Goal: Information Seeking & Learning: Learn about a topic

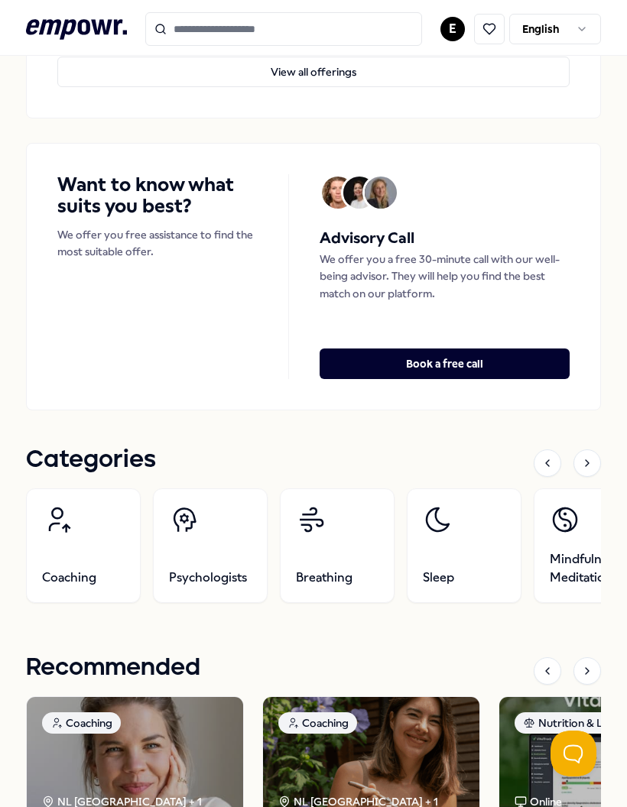
click at [550, 77] on button "View all offerings" at bounding box center [313, 72] width 512 height 31
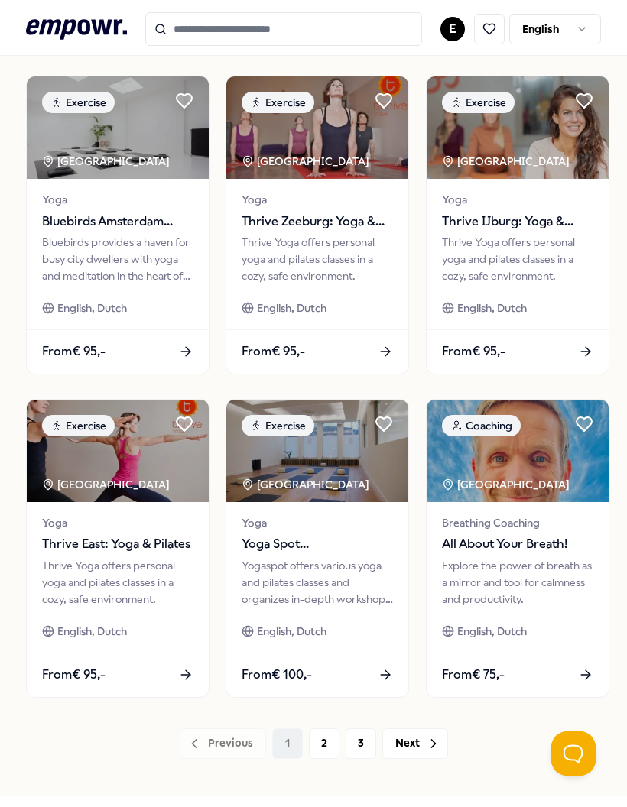
scroll to position [761, 0]
click at [324, 742] on button "2" at bounding box center [324, 744] width 31 height 31
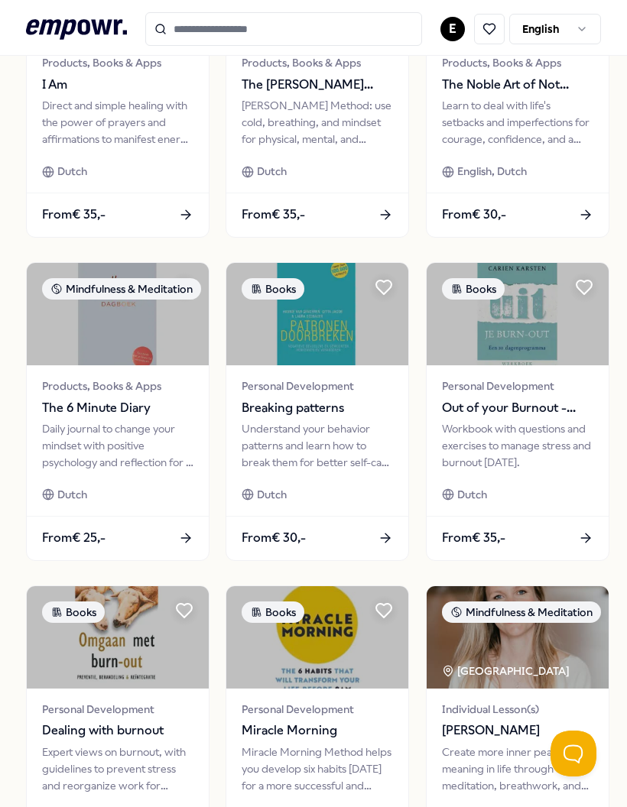
scroll to position [573, 0]
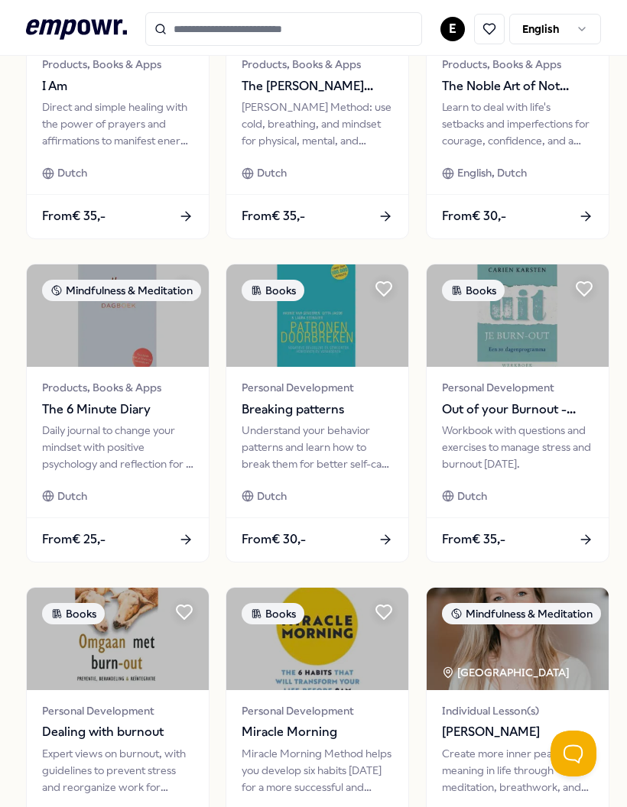
click at [320, 492] on div "Dutch" at bounding box center [317, 496] width 151 height 17
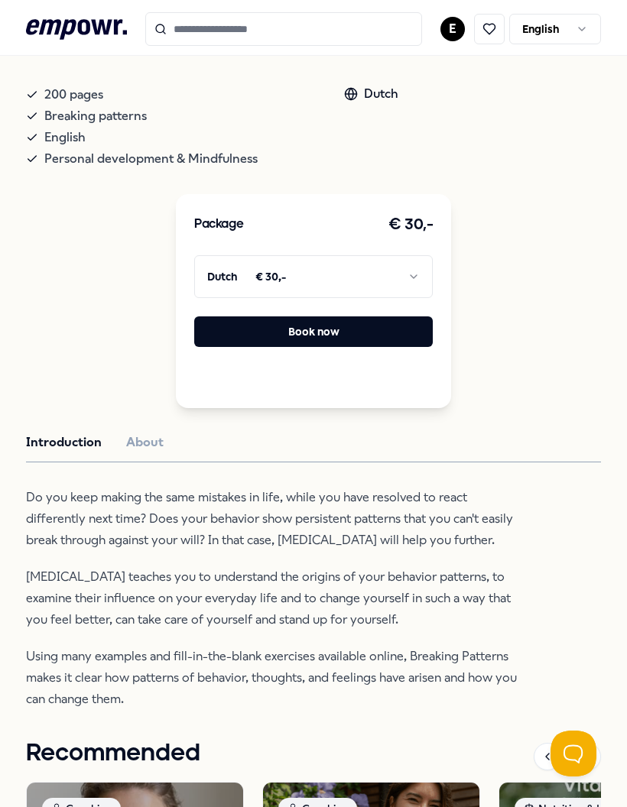
scroll to position [278, 0]
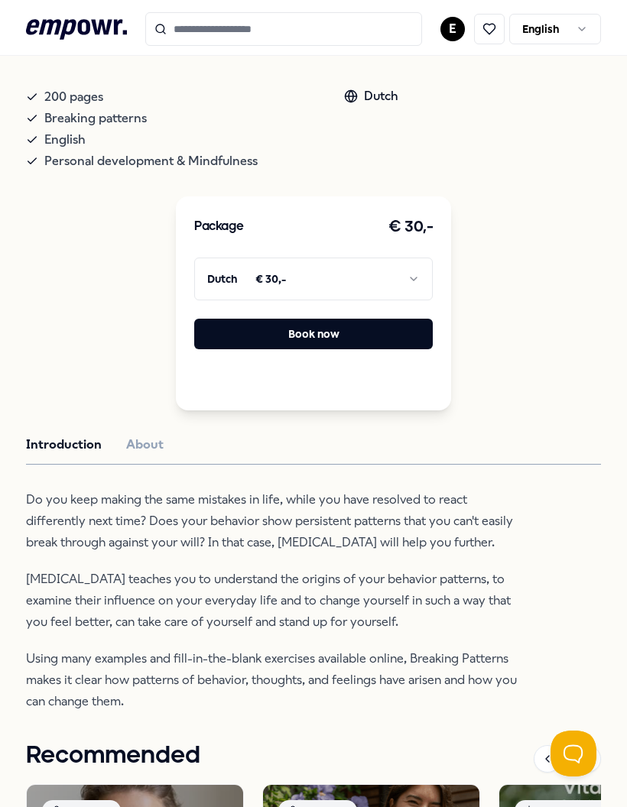
click at [356, 89] on icon at bounding box center [351, 96] width 14 height 14
click at [363, 102] on div "Dutch" at bounding box center [371, 96] width 54 height 20
click at [363, 101] on div "Dutch" at bounding box center [371, 96] width 54 height 20
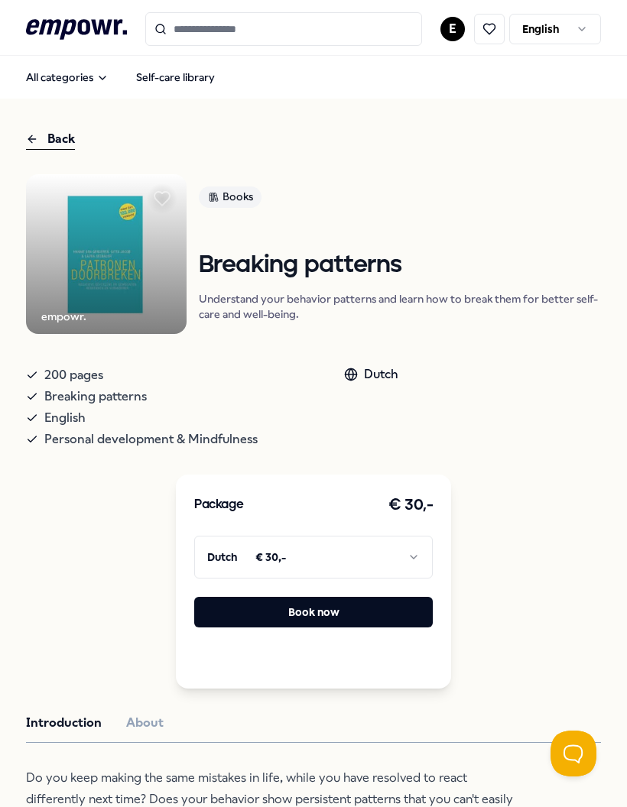
scroll to position [0, 0]
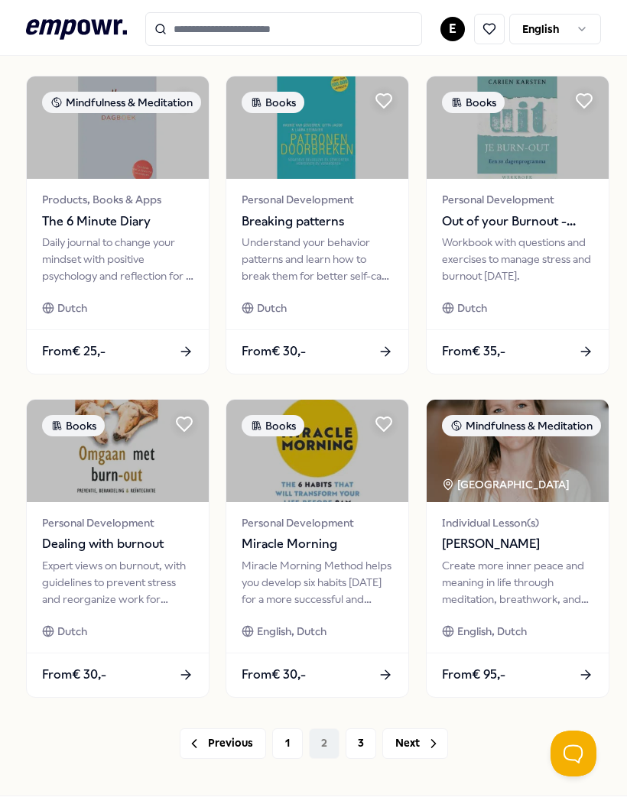
scroll to position [761, 0]
click at [356, 736] on button "3" at bounding box center [361, 744] width 31 height 31
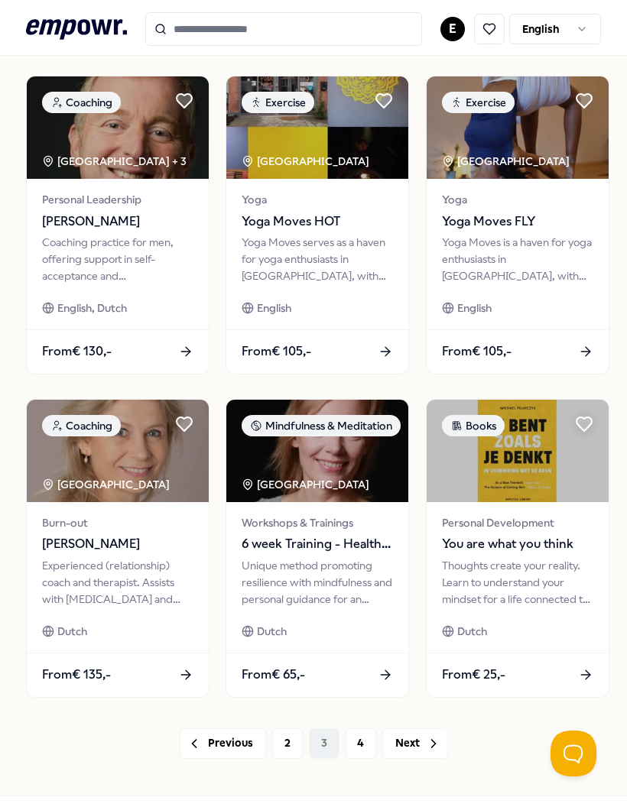
click at [359, 743] on button "4" at bounding box center [361, 744] width 31 height 31
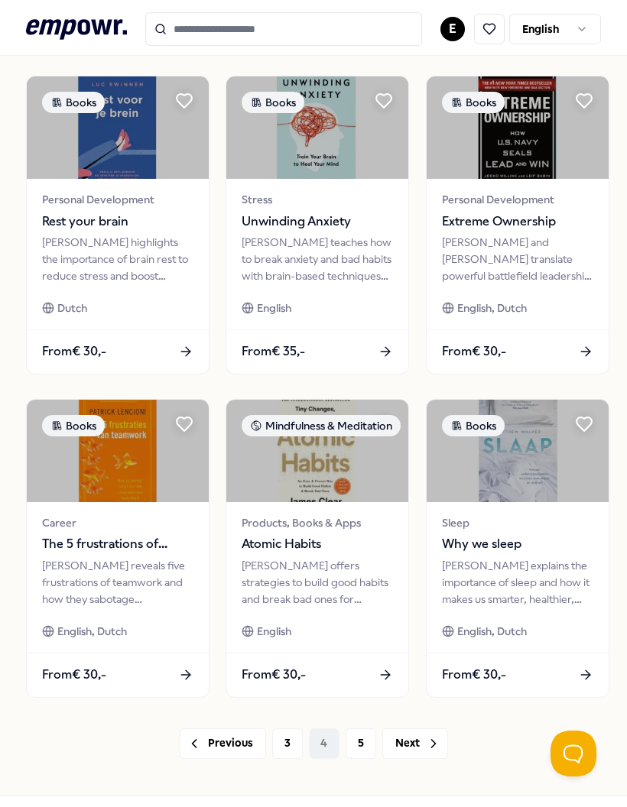
click at [363, 735] on button "5" at bounding box center [361, 744] width 31 height 31
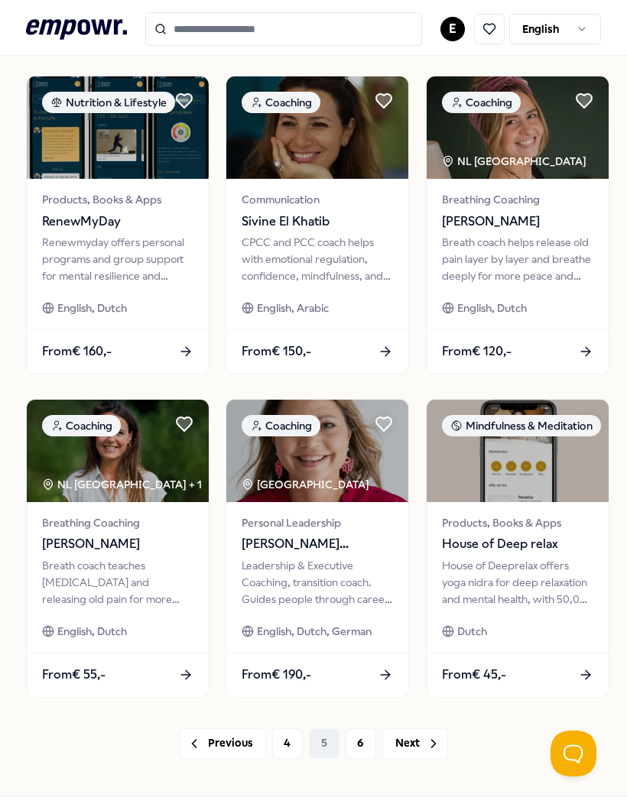
click at [354, 742] on button "6" at bounding box center [361, 744] width 31 height 31
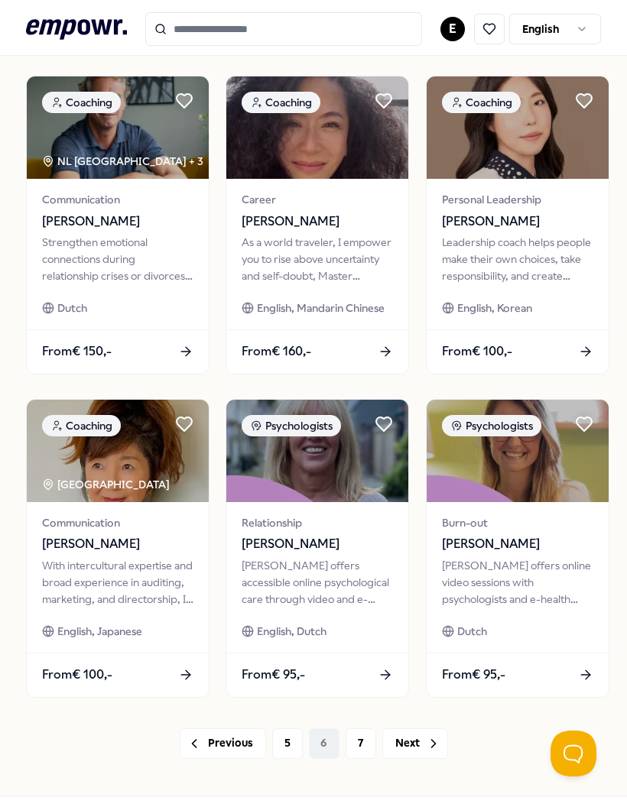
click at [355, 739] on button "7" at bounding box center [361, 744] width 31 height 31
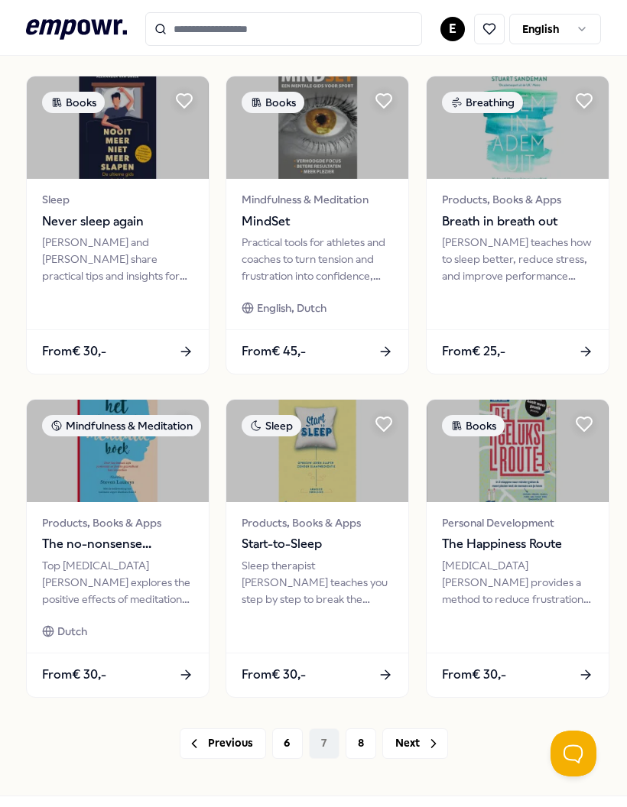
click at [362, 742] on button "8" at bounding box center [361, 744] width 31 height 31
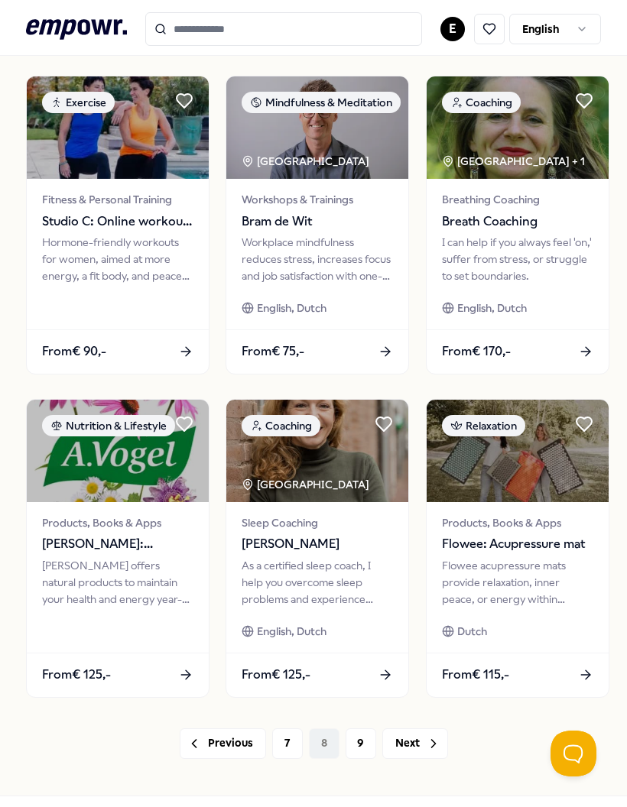
click at [364, 729] on button "9" at bounding box center [361, 744] width 31 height 31
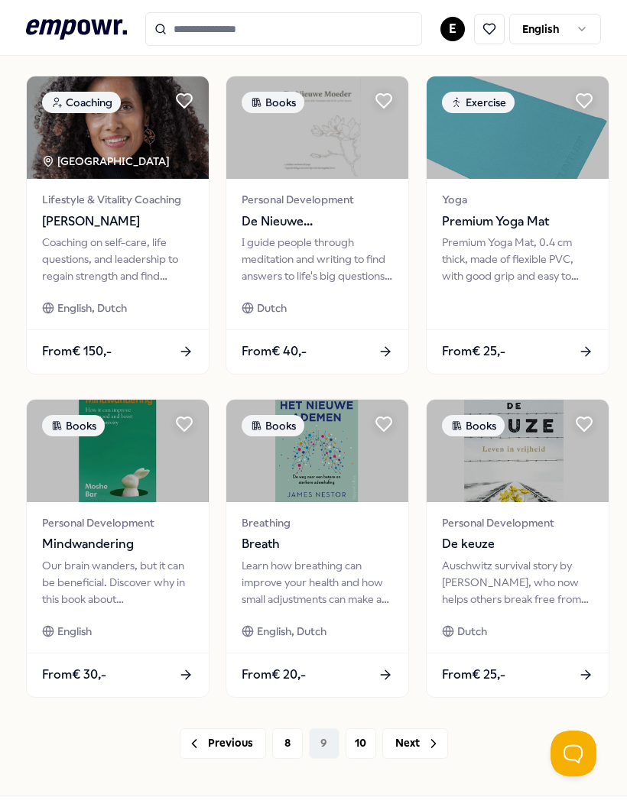
click at [355, 731] on button "10" at bounding box center [361, 744] width 31 height 31
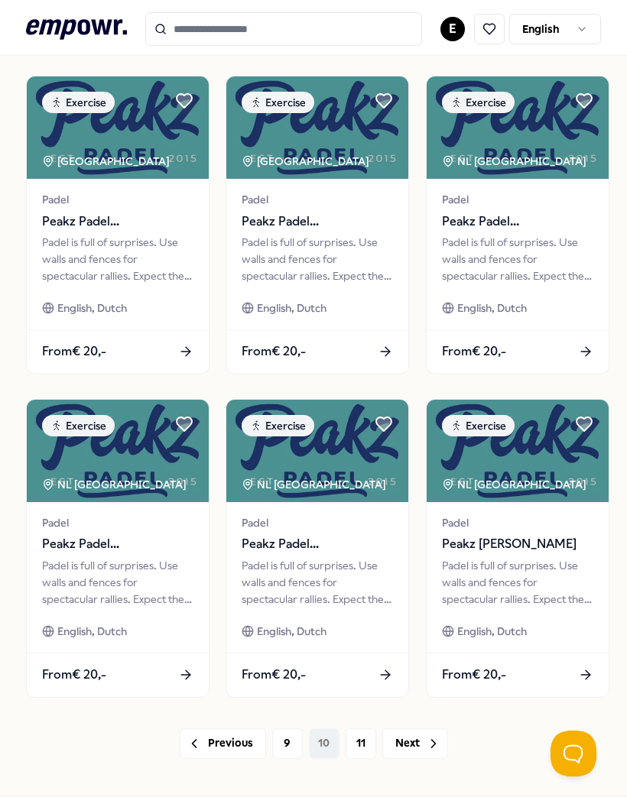
click at [365, 754] on button "11" at bounding box center [361, 744] width 31 height 31
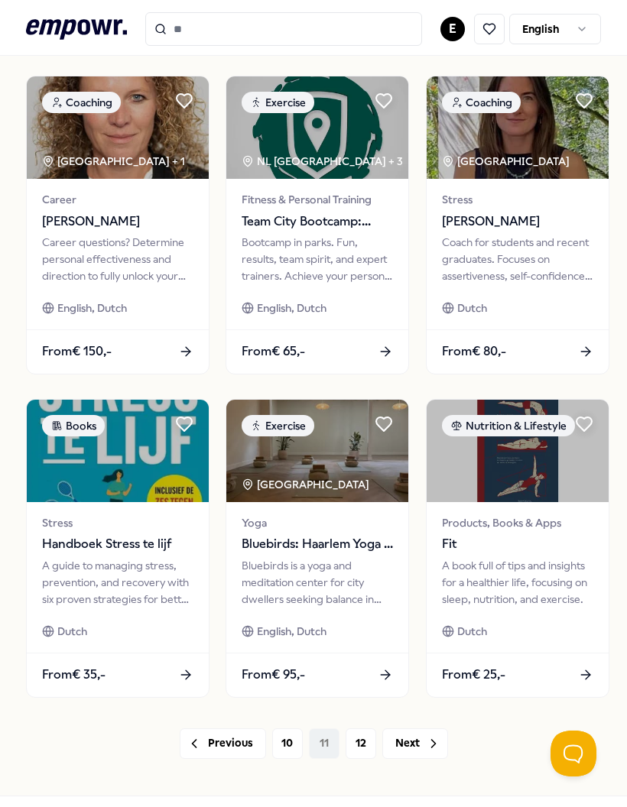
click at [355, 740] on button "12" at bounding box center [361, 744] width 31 height 31
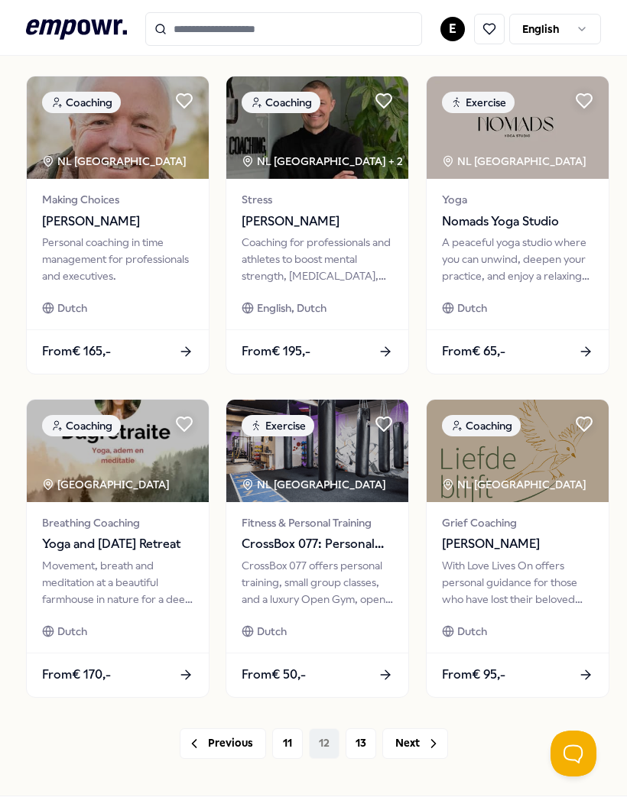
click at [355, 743] on button "13" at bounding box center [361, 744] width 31 height 31
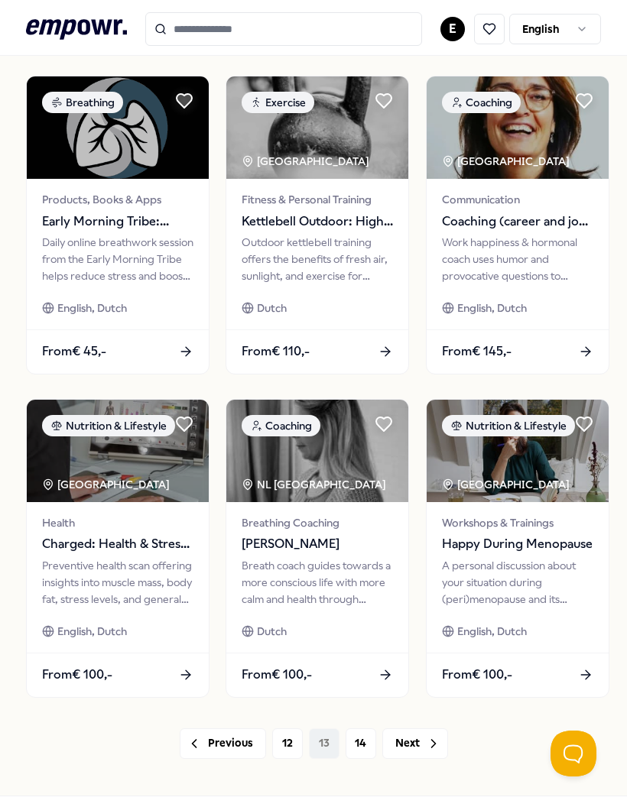
click at [356, 744] on button "14" at bounding box center [361, 744] width 31 height 31
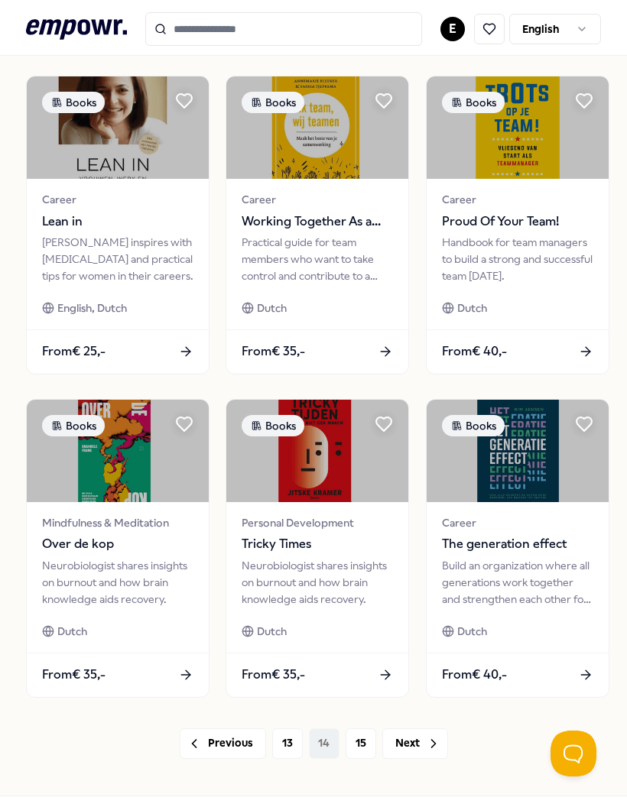
click at [359, 741] on button "15" at bounding box center [361, 744] width 31 height 31
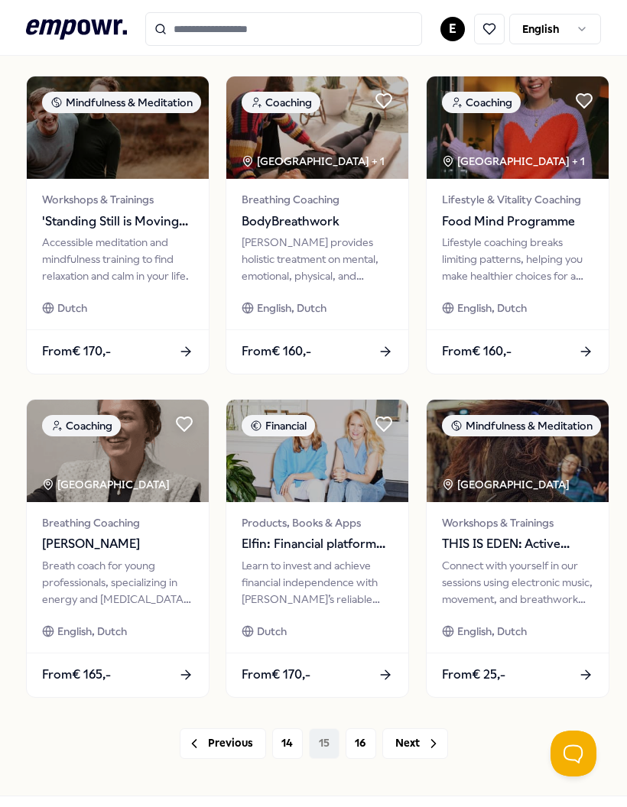
click at [374, 771] on div "282 Results Categories Price Location Language Type Books Personal Development …" at bounding box center [313, 66] width 575 height 1459
click at [359, 748] on button "16" at bounding box center [361, 744] width 31 height 31
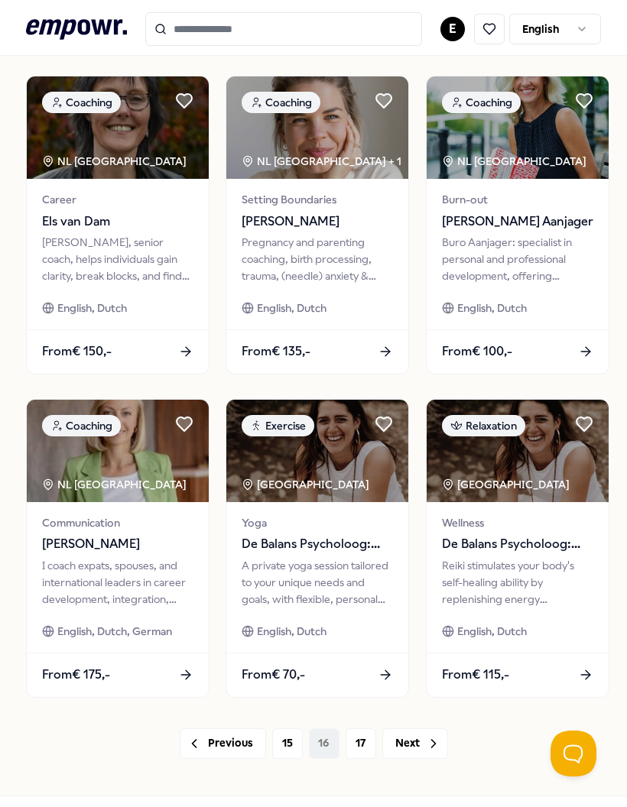
click at [359, 739] on button "17" at bounding box center [361, 744] width 31 height 31
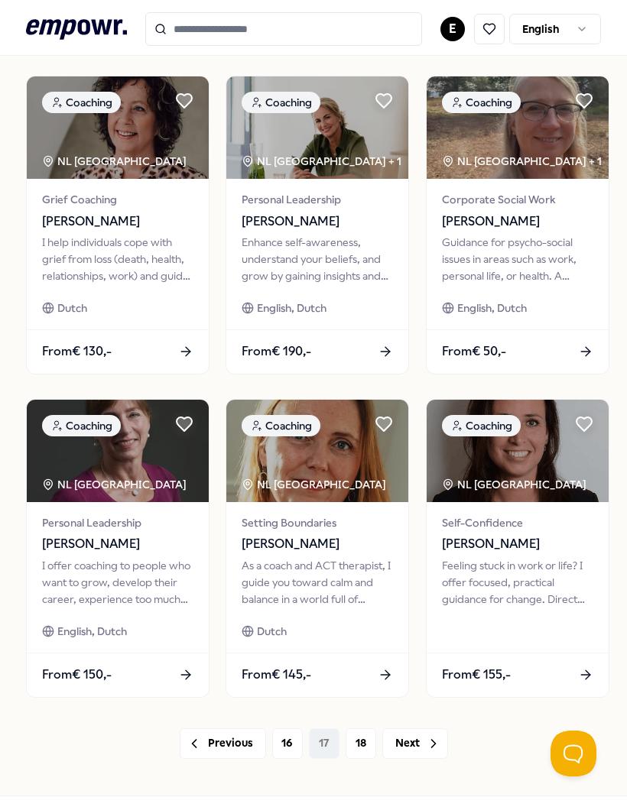
click at [360, 743] on button "18" at bounding box center [361, 744] width 31 height 31
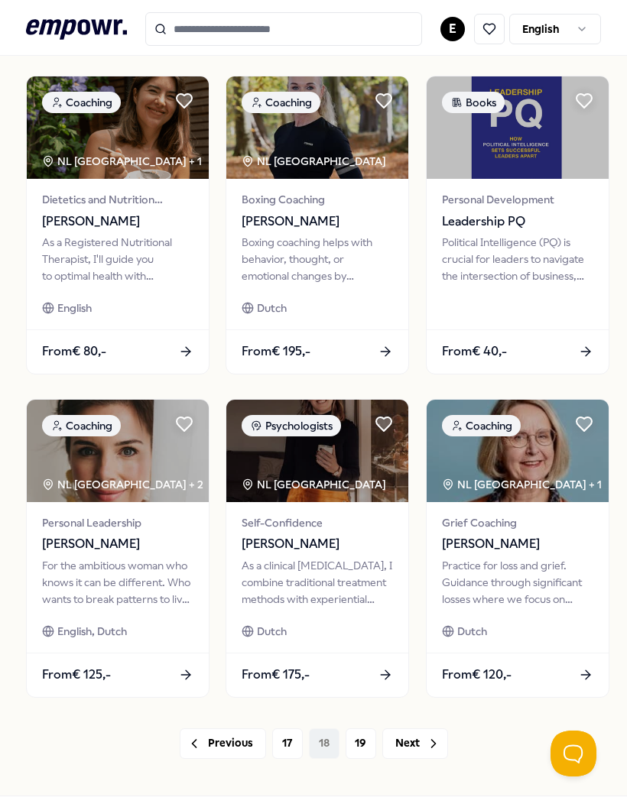
click at [508, 216] on span "Leadership PQ" at bounding box center [517, 222] width 151 height 20
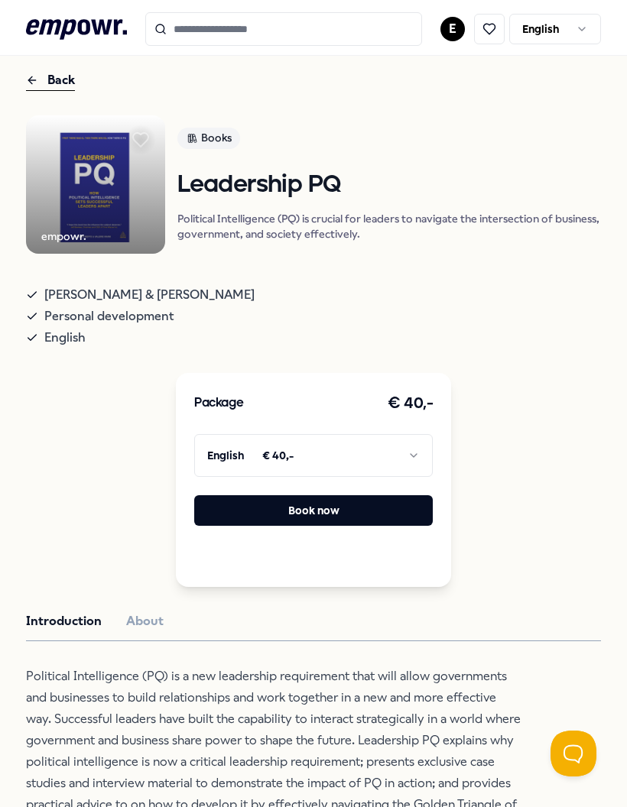
scroll to position [36, 0]
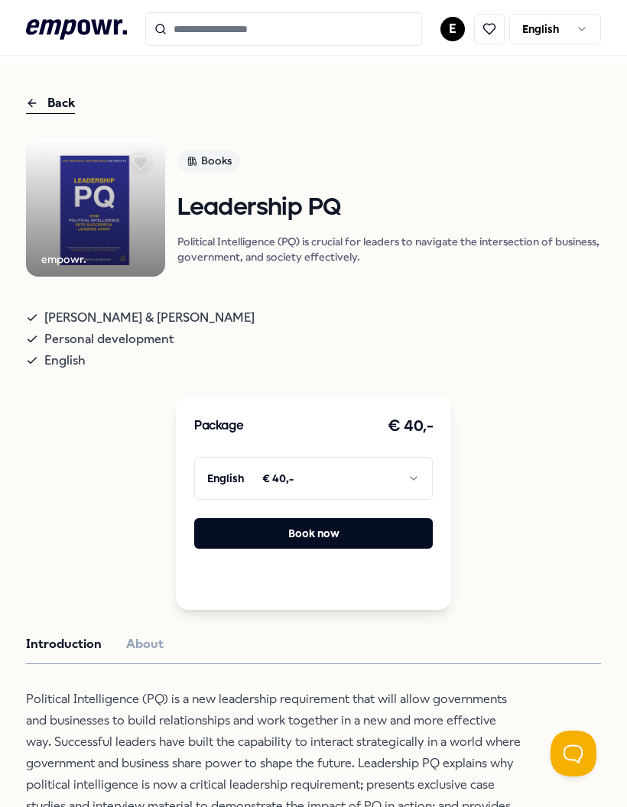
click at [408, 495] on html ".empowr-logo_svg__cls-1{fill:#03032f} E English All categories Self-care librar…" at bounding box center [313, 403] width 627 height 807
click at [394, 549] on button "Book now" at bounding box center [313, 533] width 239 height 31
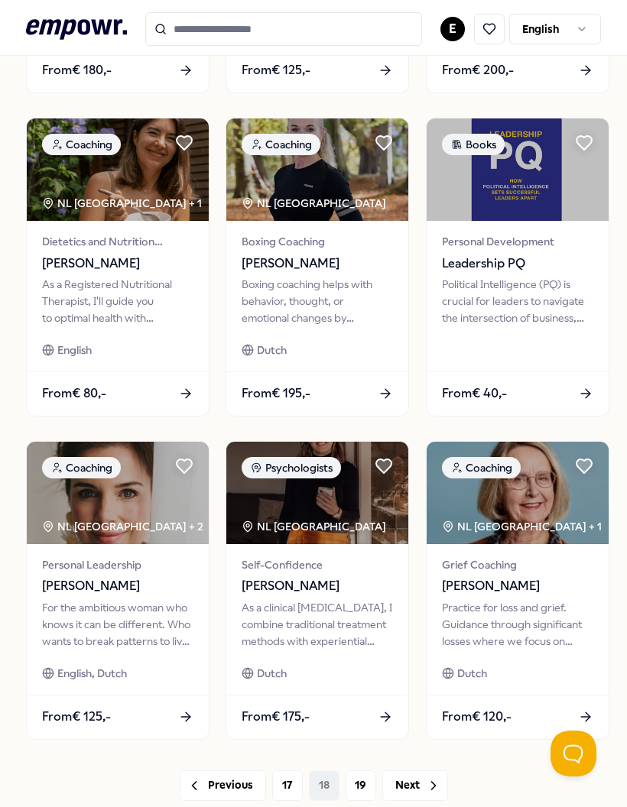
scroll to position [735, 0]
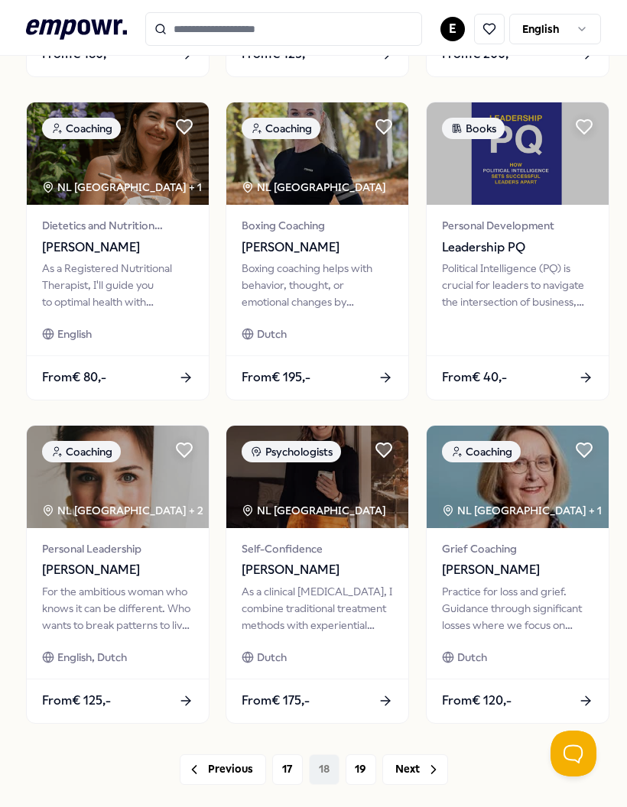
click at [584, 119] on icon at bounding box center [584, 127] width 18 height 18
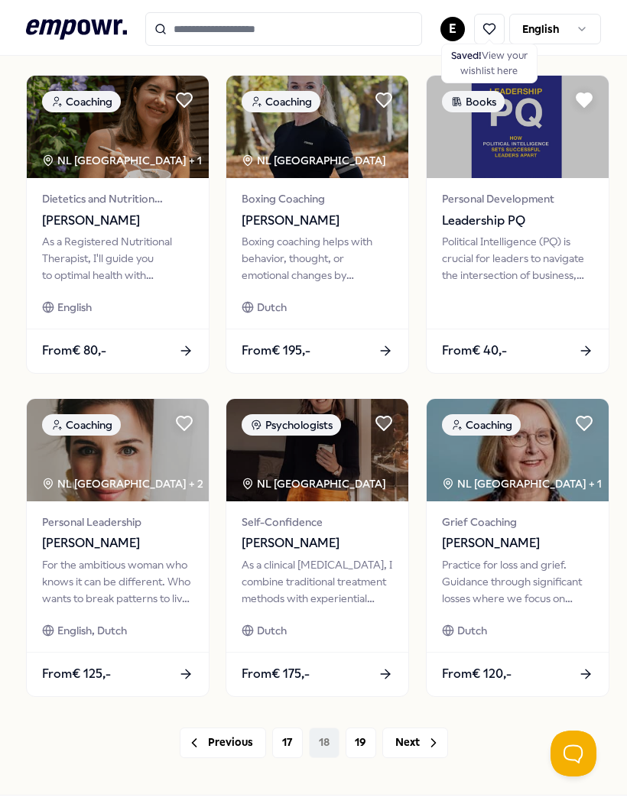
scroll to position [761, 0]
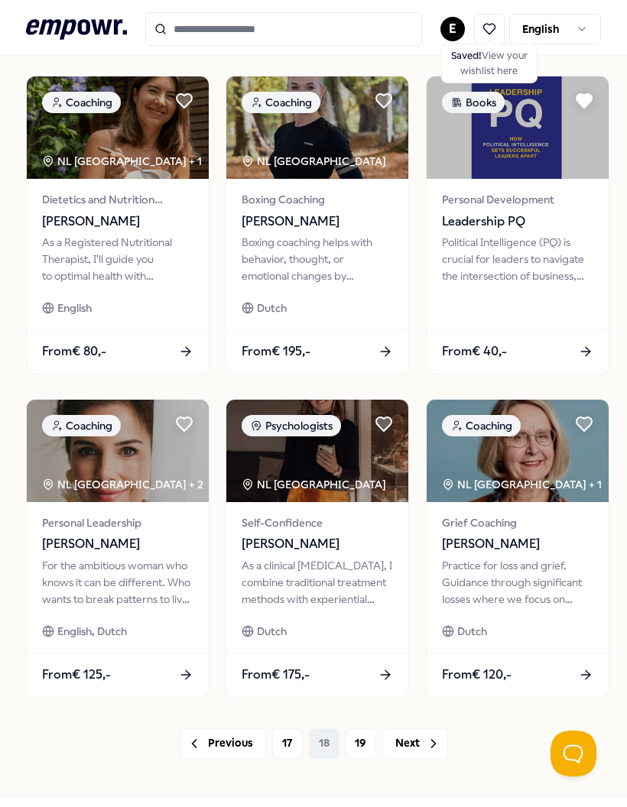
click at [356, 742] on button "19" at bounding box center [361, 744] width 31 height 31
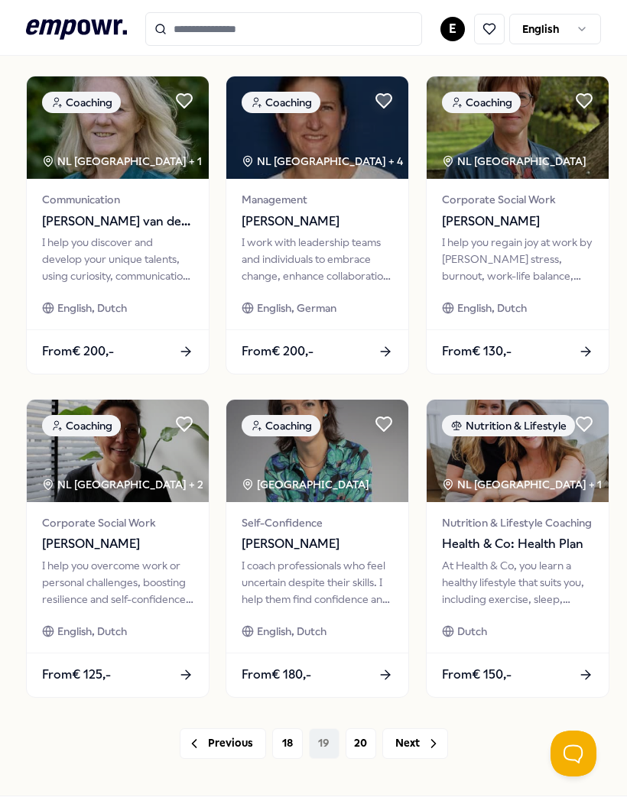
click at [353, 745] on button "20" at bounding box center [361, 744] width 31 height 31
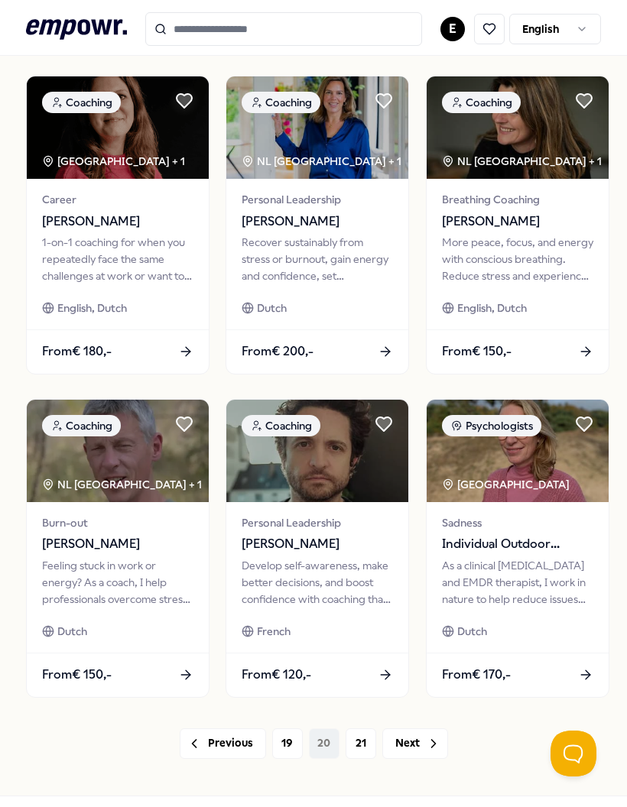
click at [357, 745] on button "21" at bounding box center [361, 744] width 31 height 31
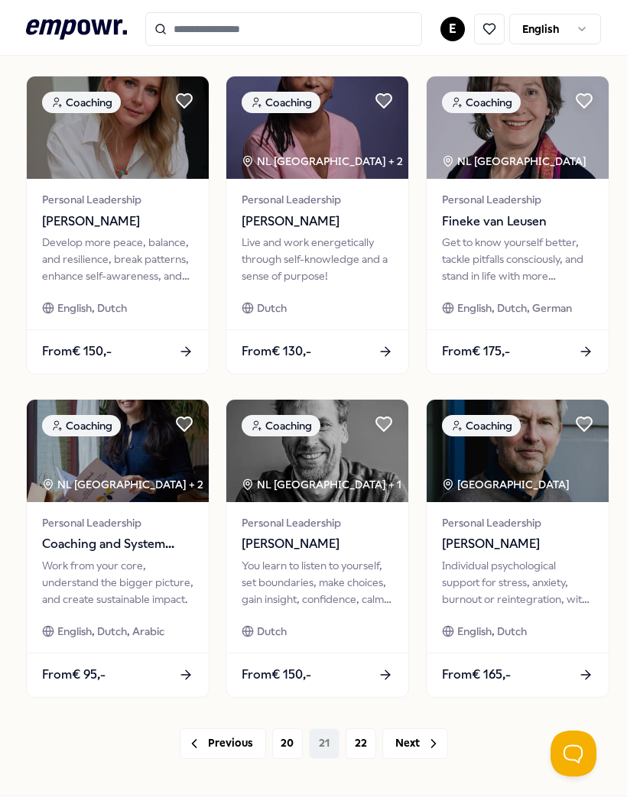
click at [357, 739] on button "22" at bounding box center [361, 744] width 31 height 31
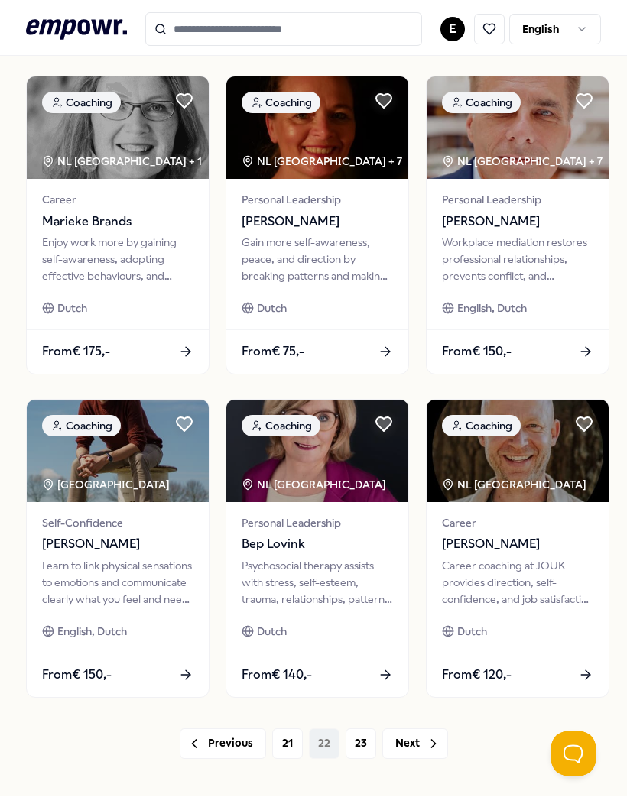
click at [357, 750] on button "23" at bounding box center [361, 744] width 31 height 31
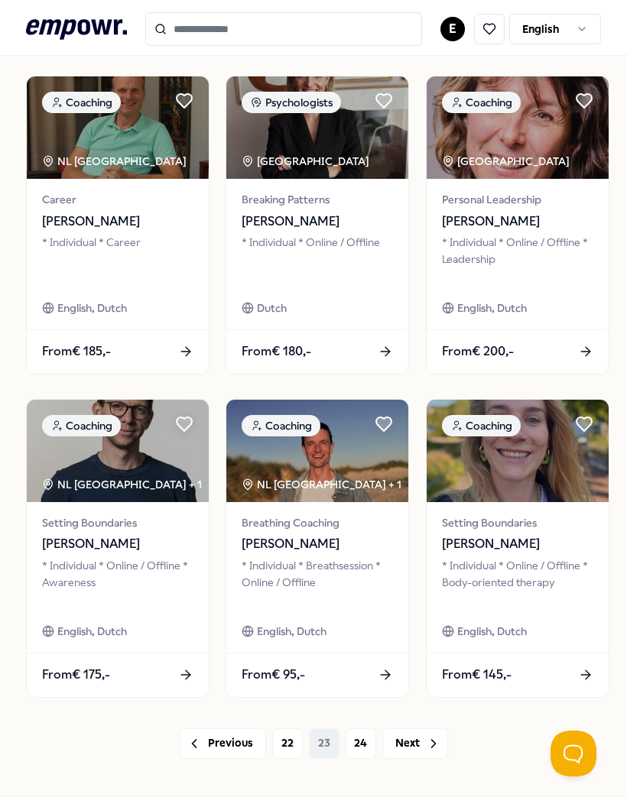
click at [354, 735] on button "24" at bounding box center [361, 744] width 31 height 31
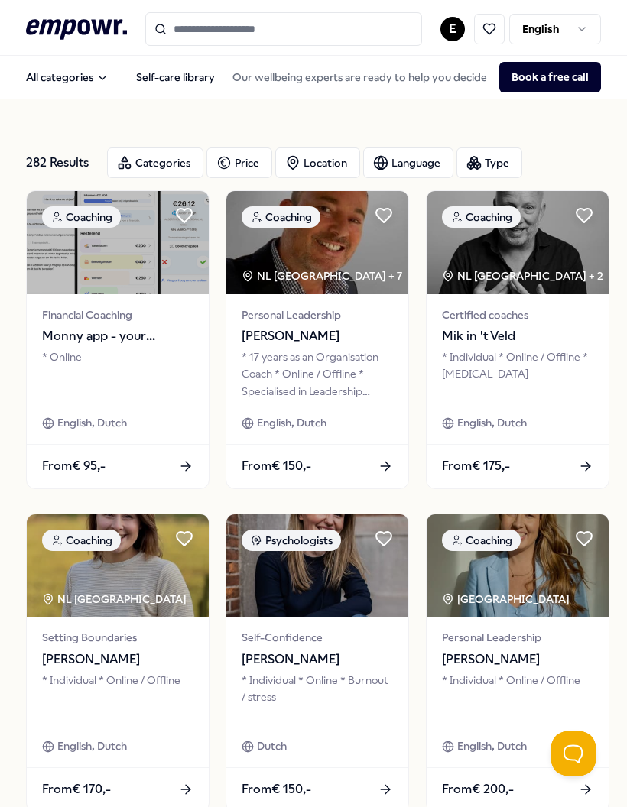
click at [195, 70] on link "Self-care library" at bounding box center [175, 77] width 103 height 31
click at [95, 77] on button "All categories" at bounding box center [67, 77] width 107 height 31
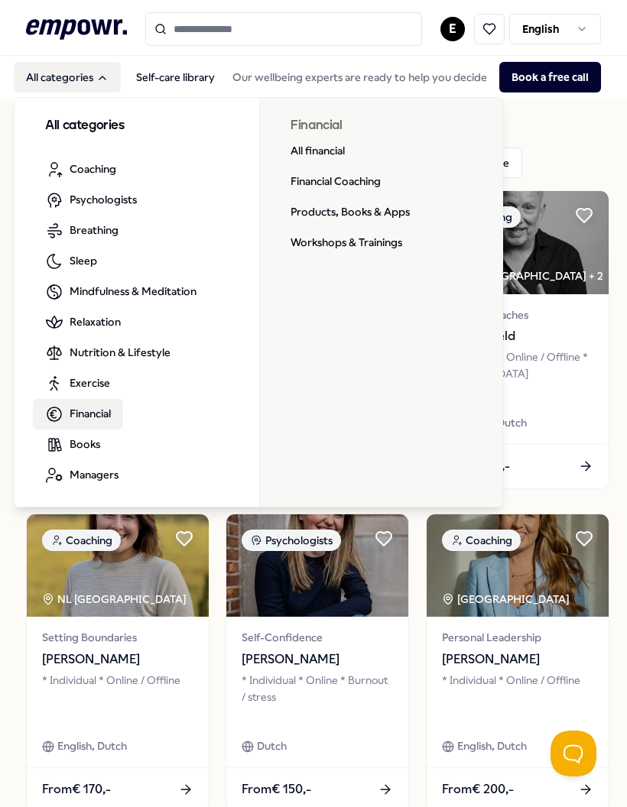
click at [391, 207] on link "Products, Books & Apps" at bounding box center [350, 212] width 144 height 31
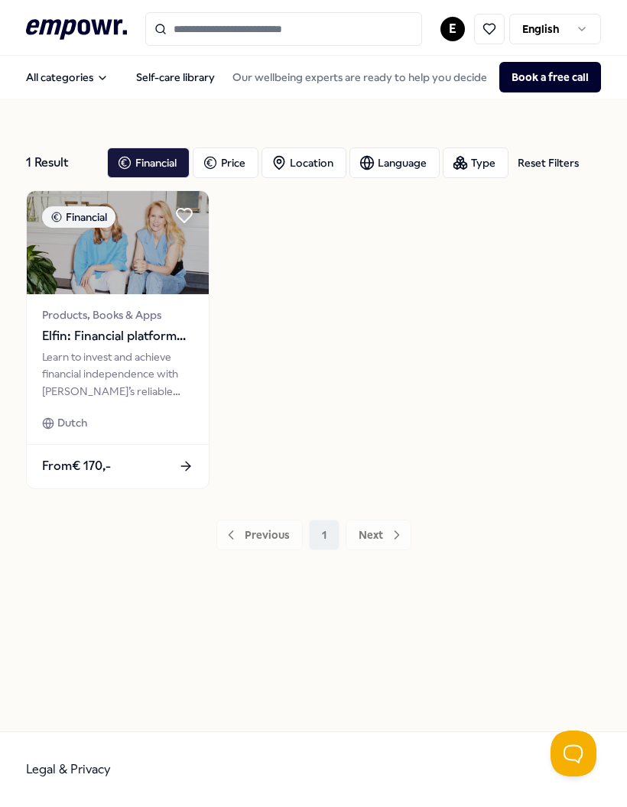
click at [173, 424] on div "Dutch" at bounding box center [117, 422] width 151 height 17
